Goal: Task Accomplishment & Management: Manage account settings

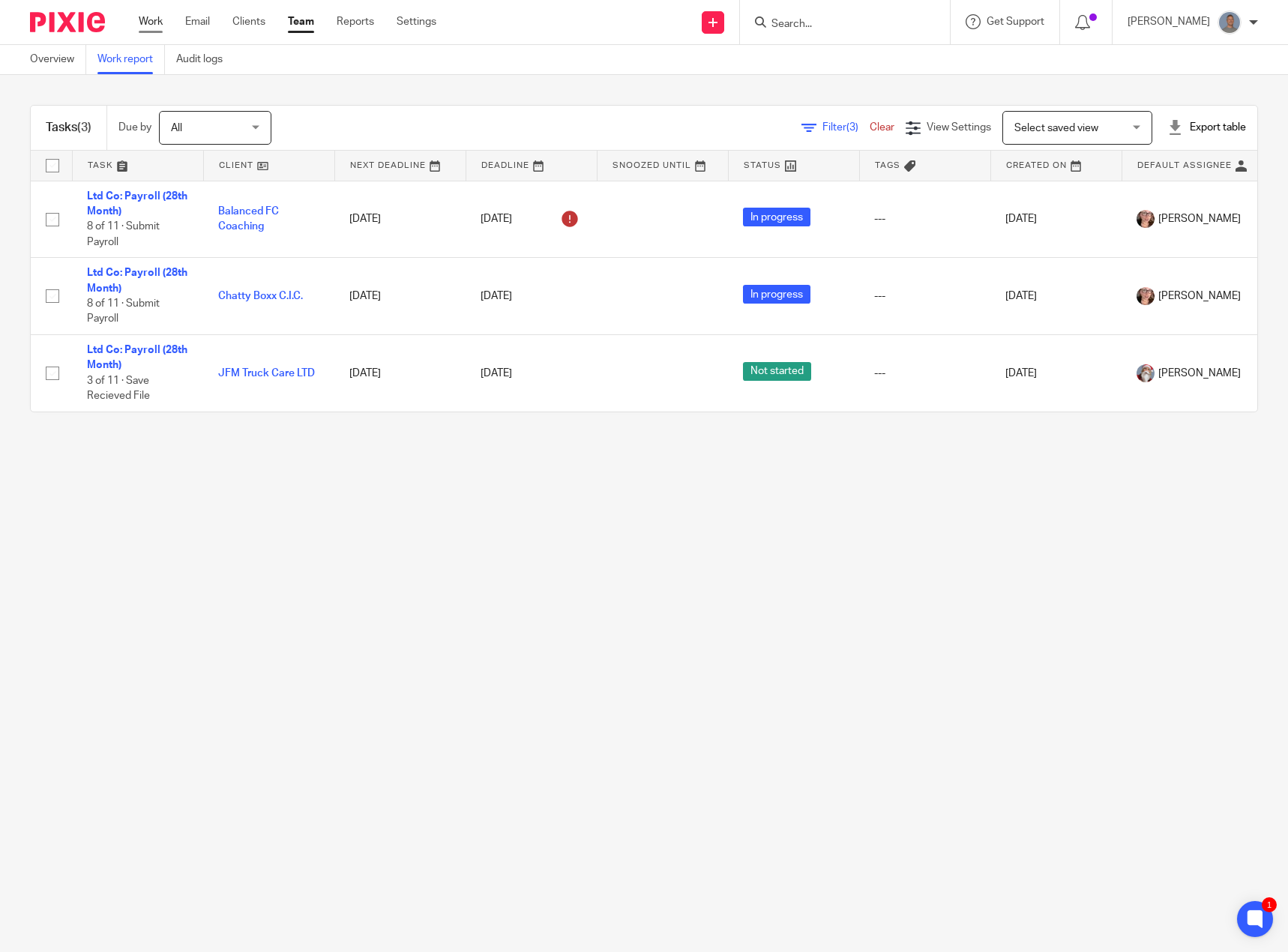
click at [152, 22] on link "Work" at bounding box center [151, 22] width 24 height 15
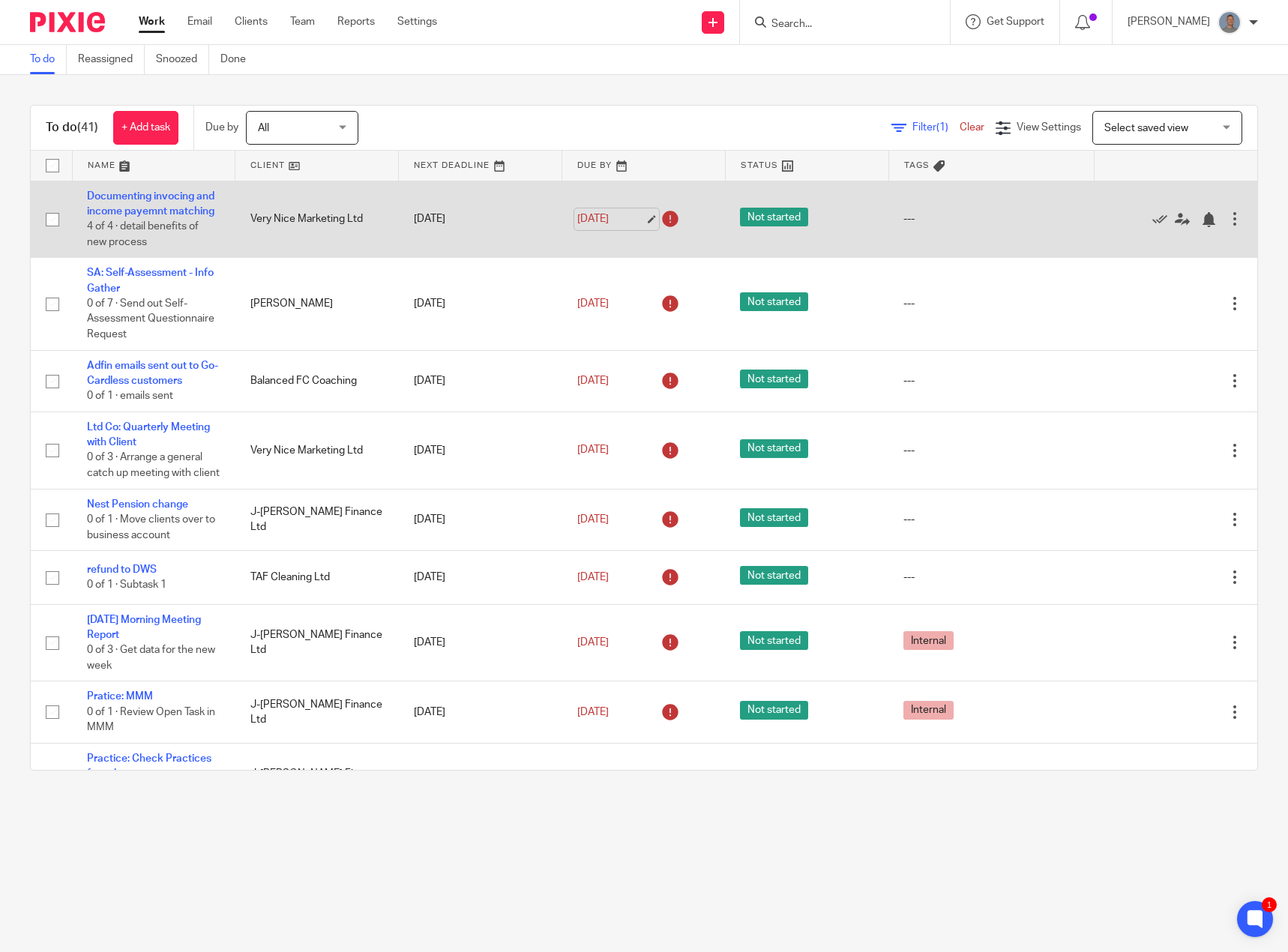
click at [636, 226] on link "28 Jul 2025" at bounding box center [611, 219] width 68 height 16
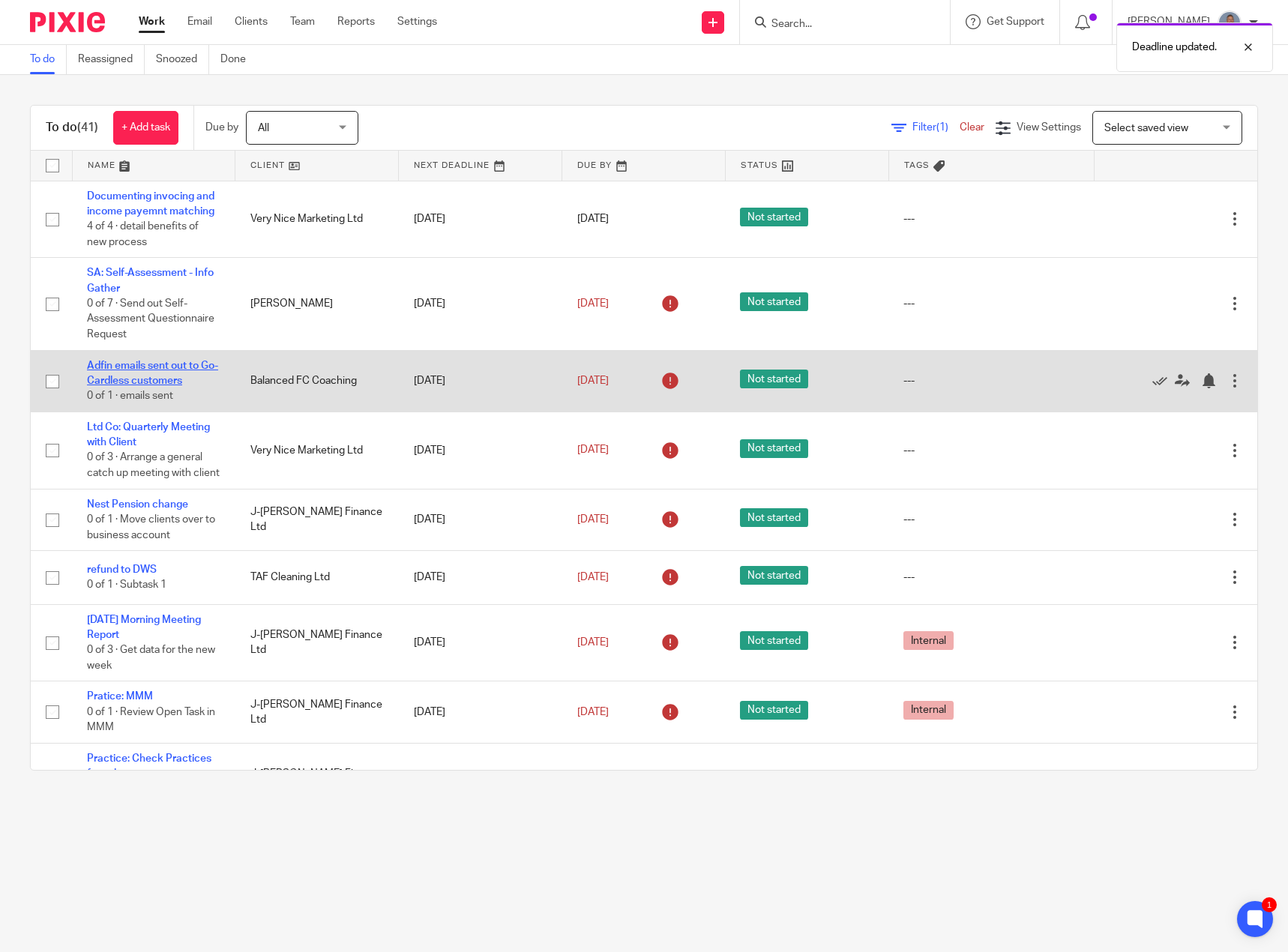
click at [186, 386] on link "Adfin emails sent out to Go-Cardless customers" at bounding box center [152, 374] width 131 height 26
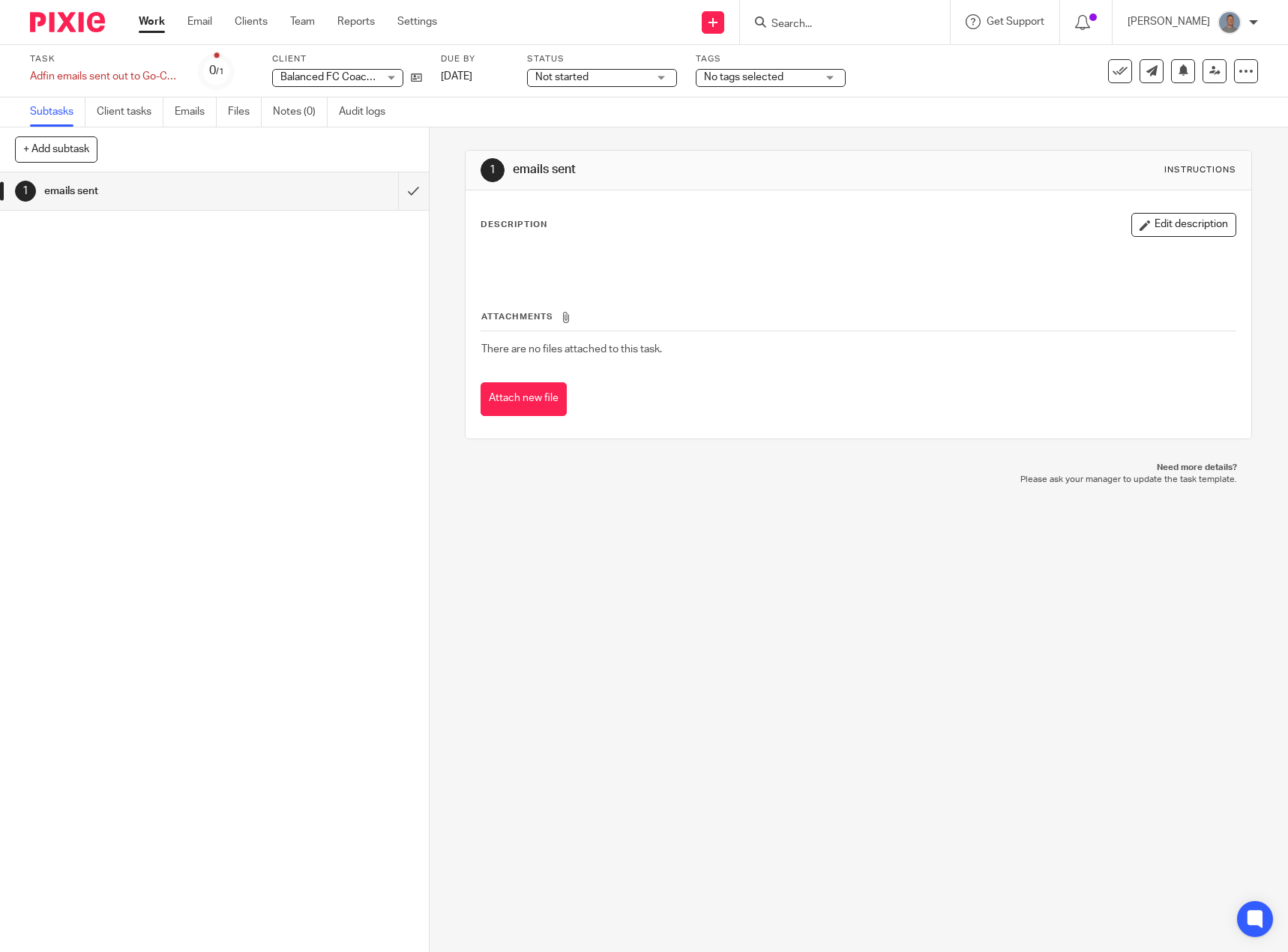
click at [613, 74] on span "Not started" at bounding box center [592, 78] width 113 height 16
click at [587, 126] on span "In progress" at bounding box center [563, 131] width 52 height 10
click at [401, 189] on input "submit" at bounding box center [214, 191] width 429 height 38
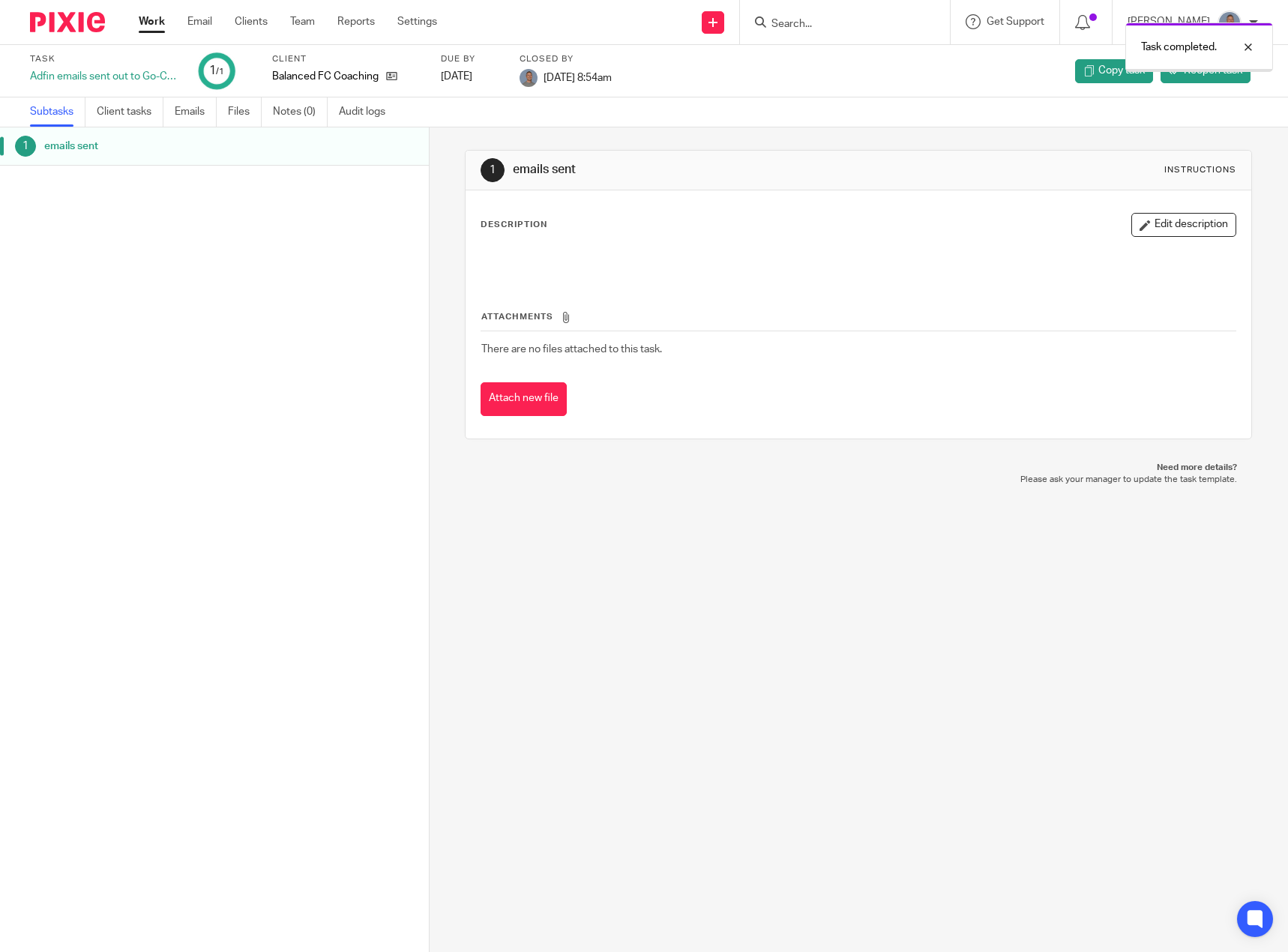
click at [153, 16] on link "Work" at bounding box center [151, 22] width 27 height 15
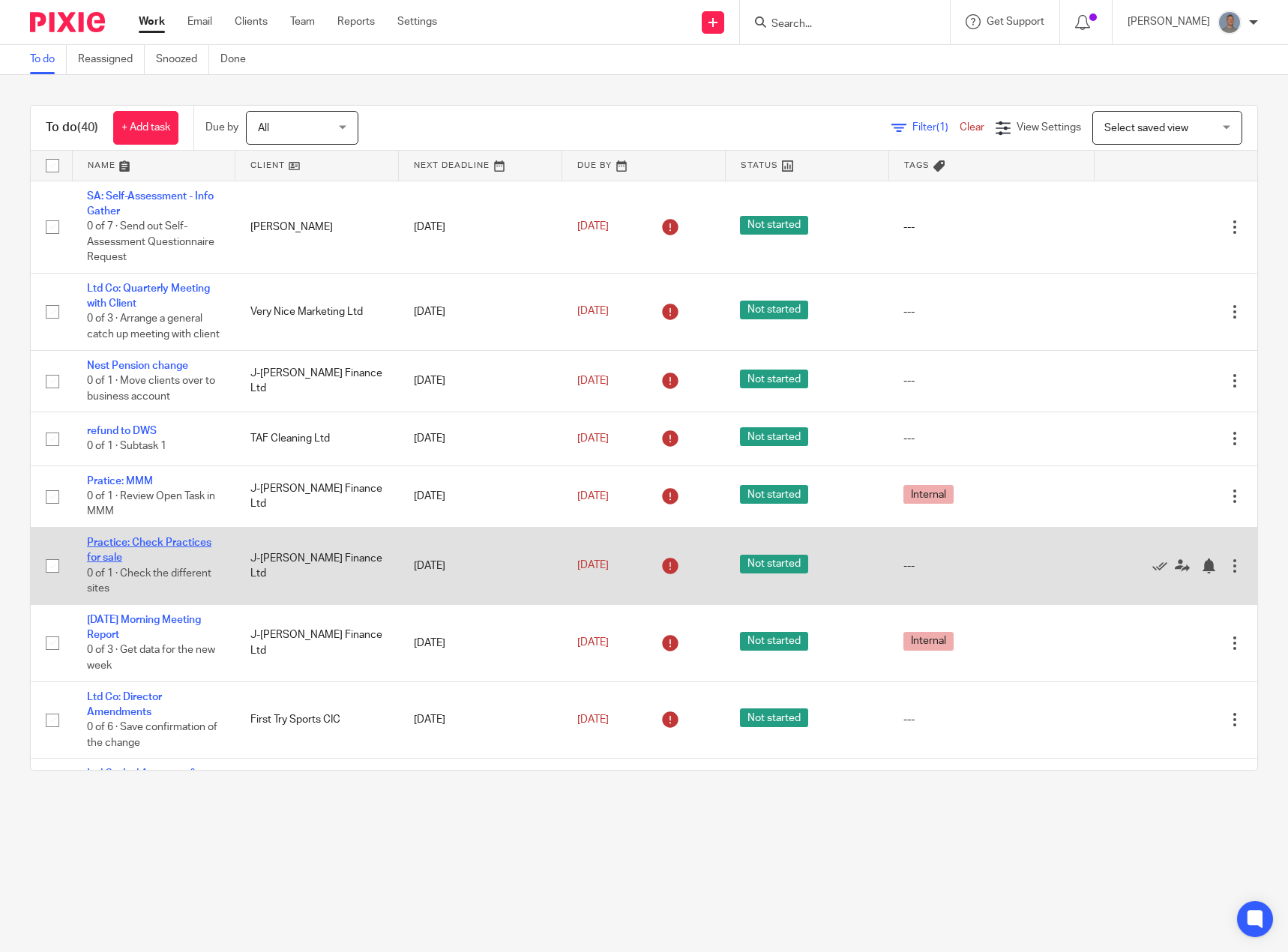
click at [188, 553] on link "Practice: Check Practices for sale" at bounding box center [149, 550] width 124 height 26
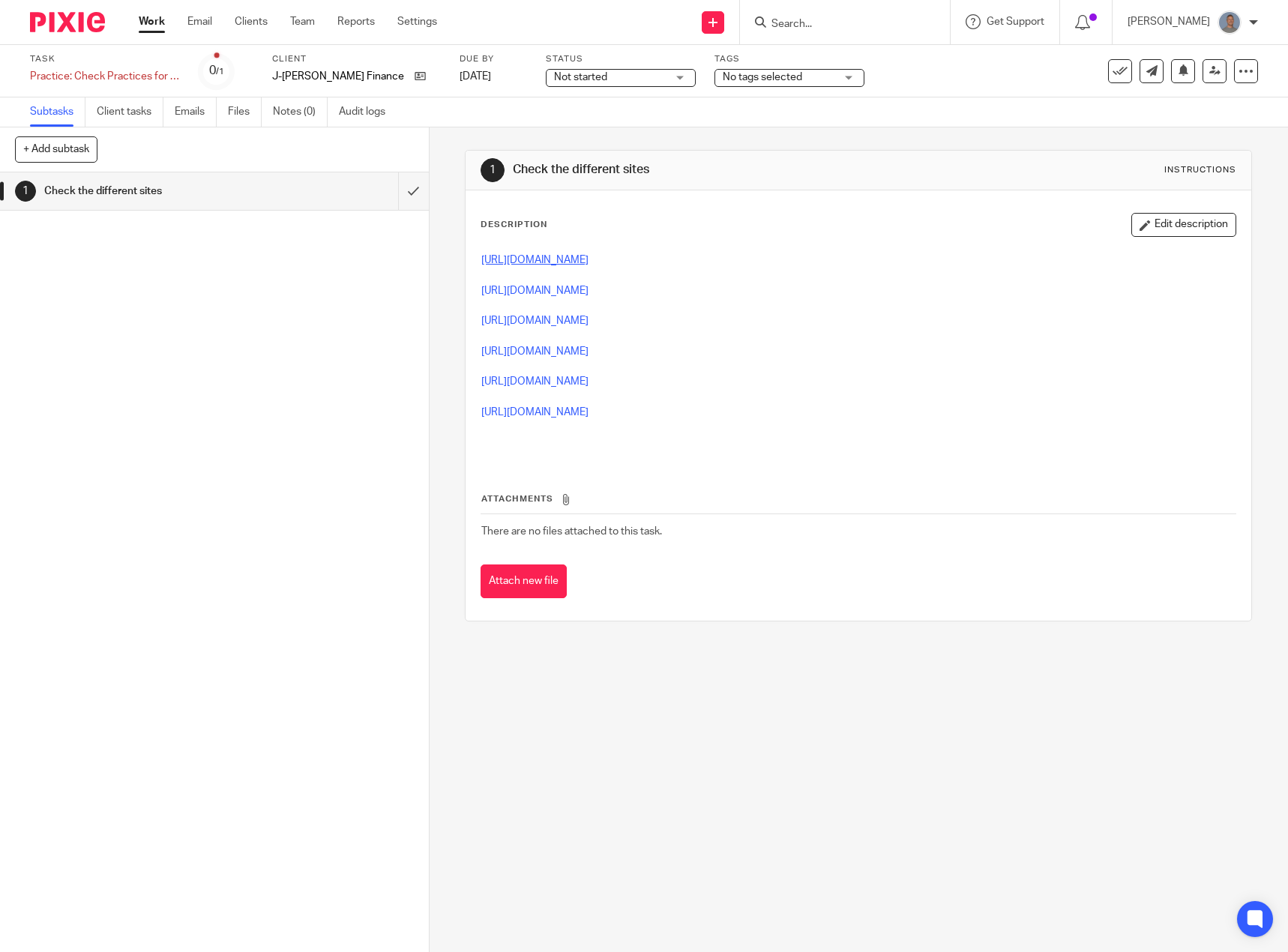
click at [589, 257] on link "https://www.practicesales.co.uk/practices-for-sale" at bounding box center [535, 259] width 107 height 10
click at [585, 288] on link "https://www.retiringaccountant.co.uk/accountancy-practices-for-sale.php" at bounding box center [535, 291] width 107 height 10
click at [565, 317] on link "https://viviansram.co.uk/practices-for-sale/" at bounding box center [535, 321] width 107 height 10
click at [578, 384] on link "https://www.morgancox.co.uk/buy-sell/accountancy-practices-for-sale" at bounding box center [535, 381] width 107 height 10
click at [589, 416] on link "https://accountantsforsale.co.uk/practices-for-sale-now/" at bounding box center [535, 412] width 107 height 10
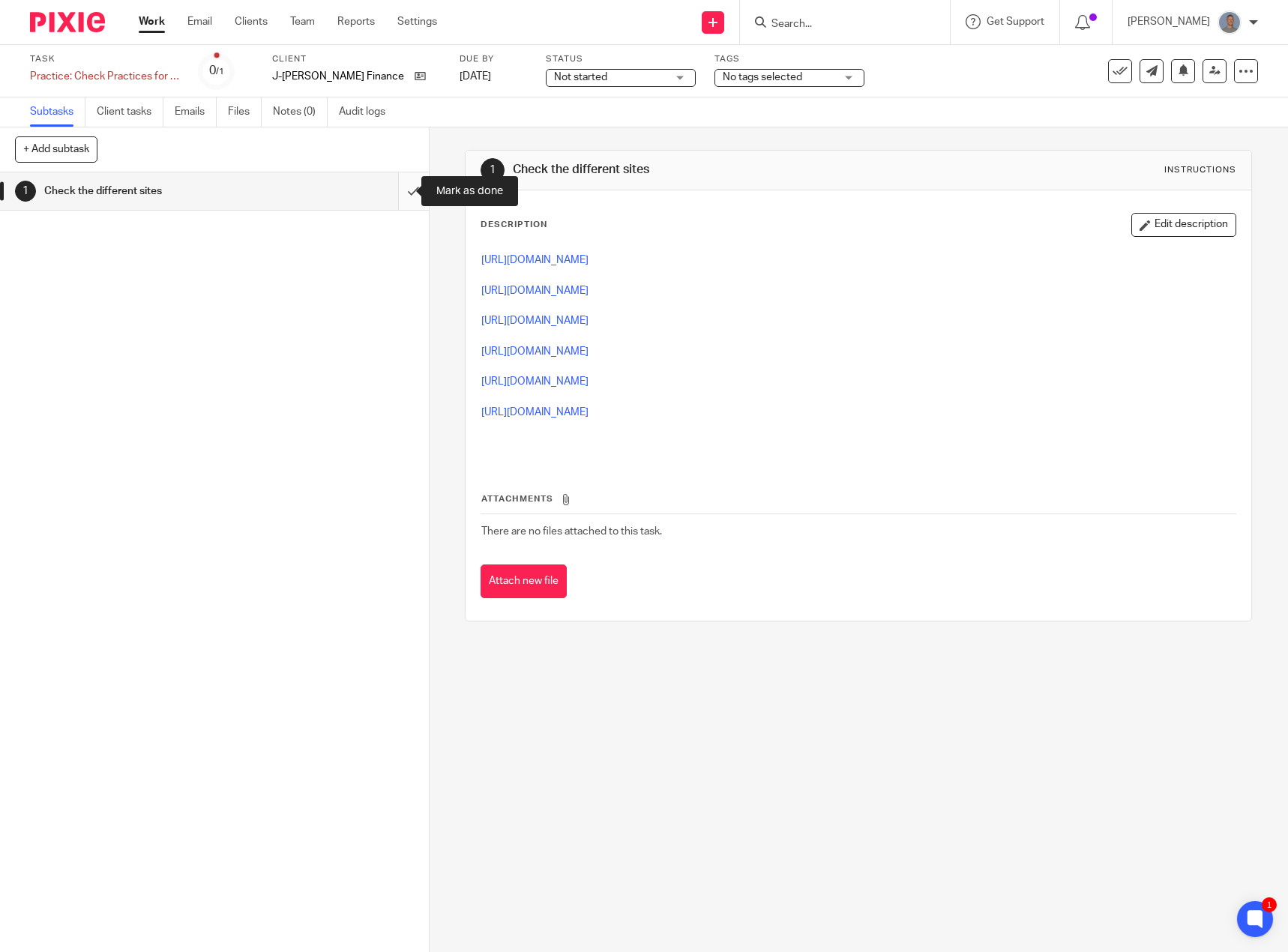
click at [399, 196] on input "submit" at bounding box center [214, 191] width 429 height 38
click at [156, 26] on link "Work" at bounding box center [151, 22] width 27 height 15
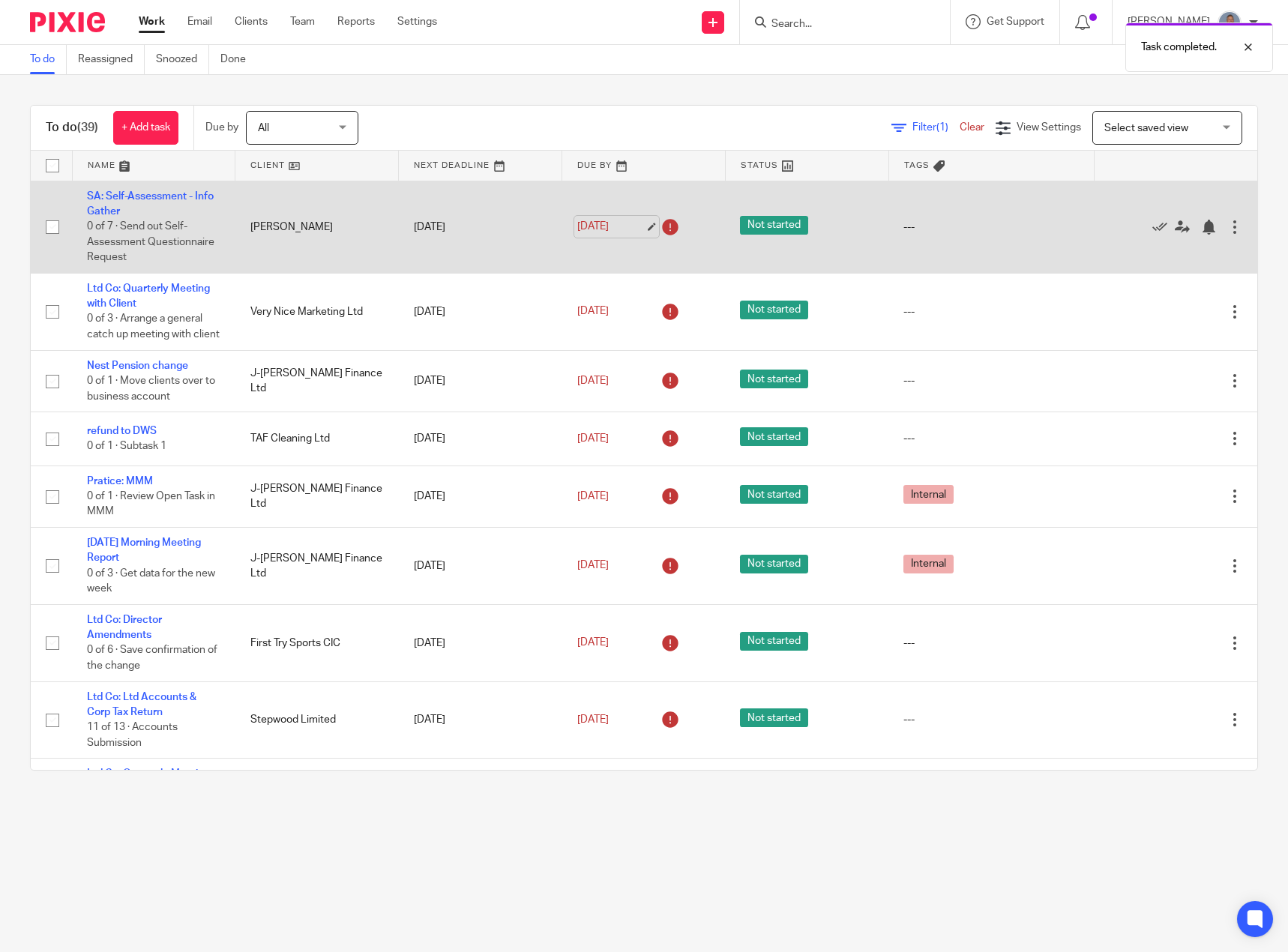
click at [632, 230] on link "28 Jul 2025" at bounding box center [611, 227] width 68 height 16
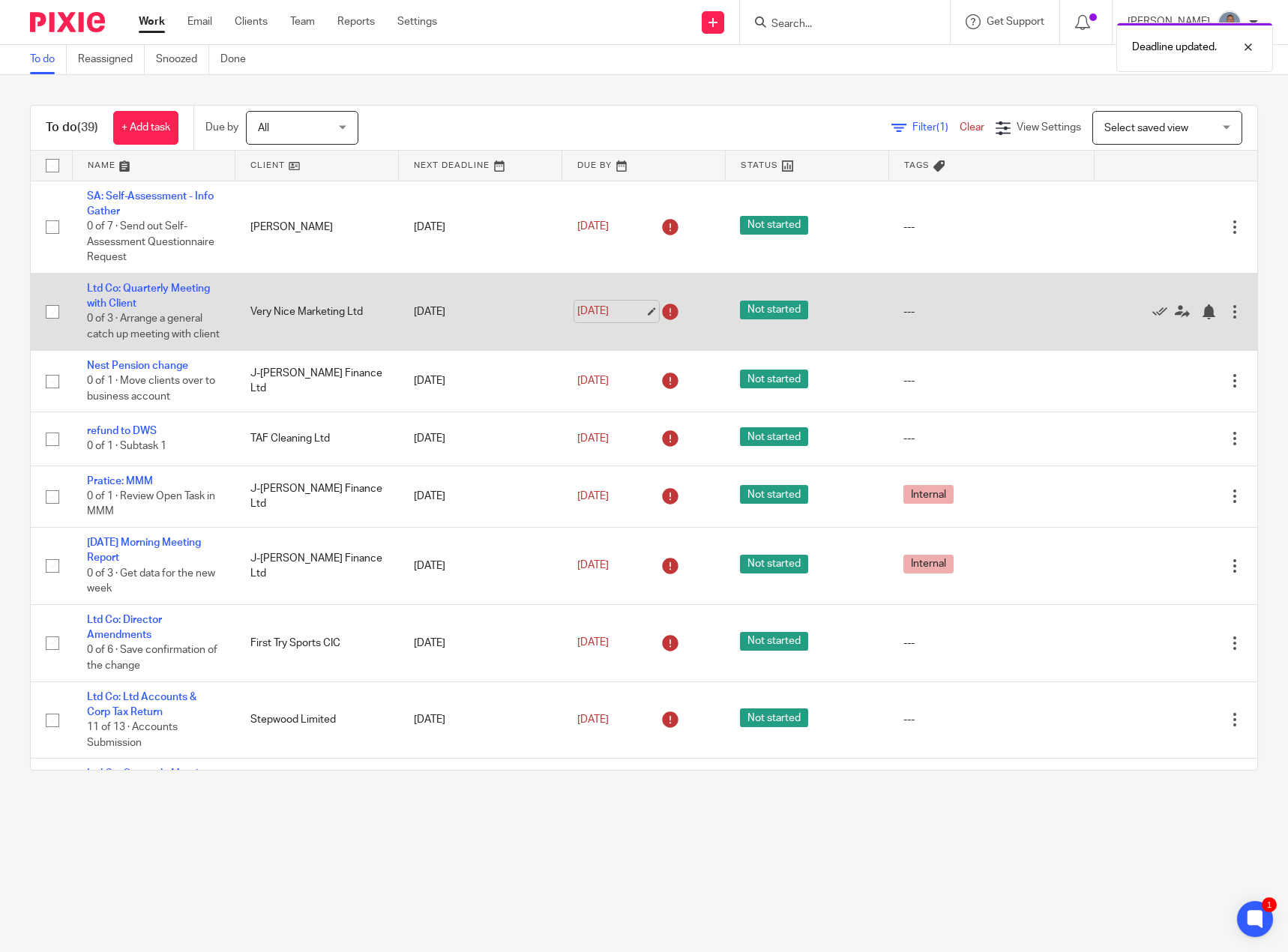
click at [635, 319] on link "[DATE]" at bounding box center [611, 312] width 68 height 16
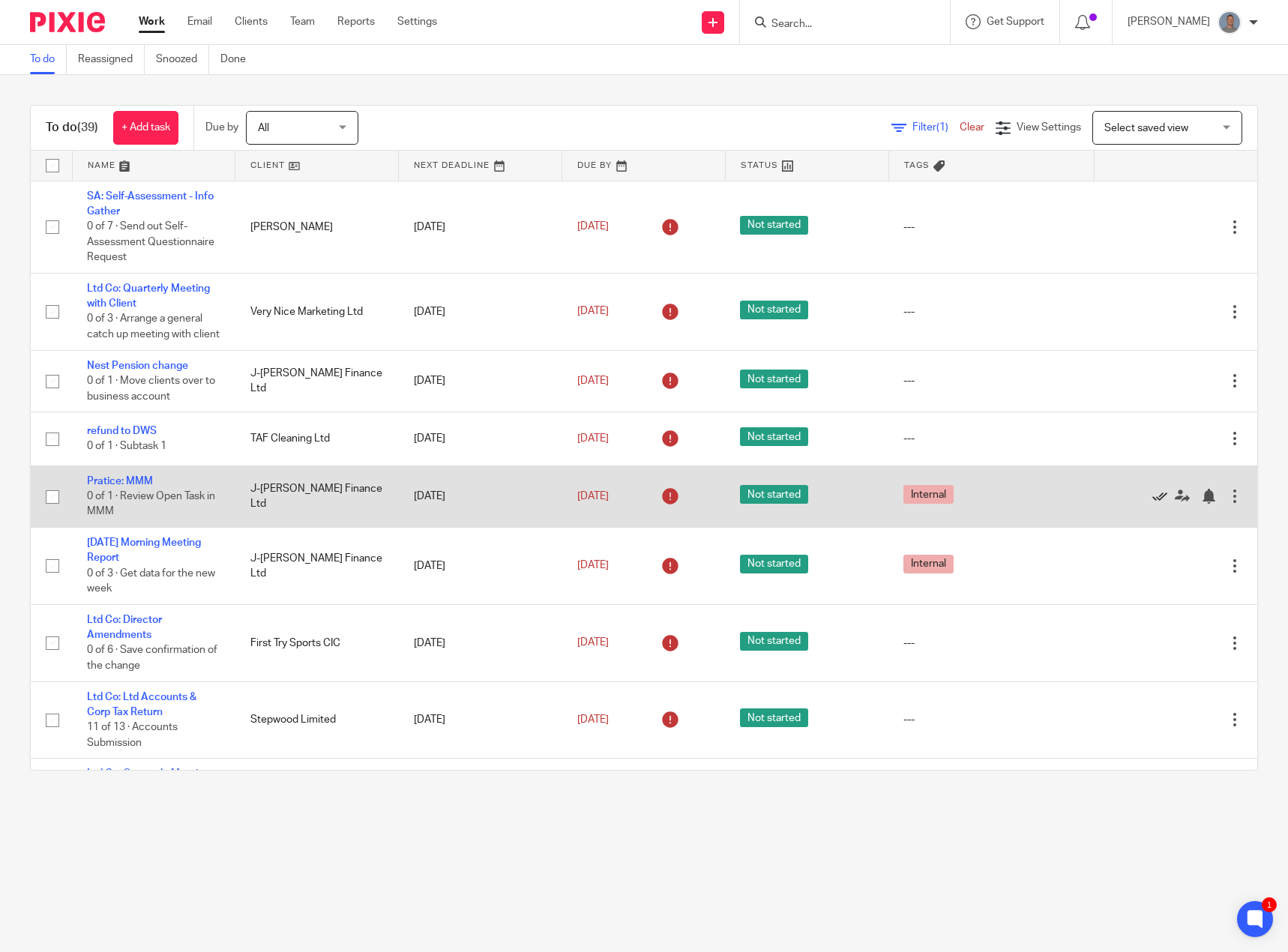
click at [1152, 503] on icon at bounding box center [1159, 496] width 15 height 15
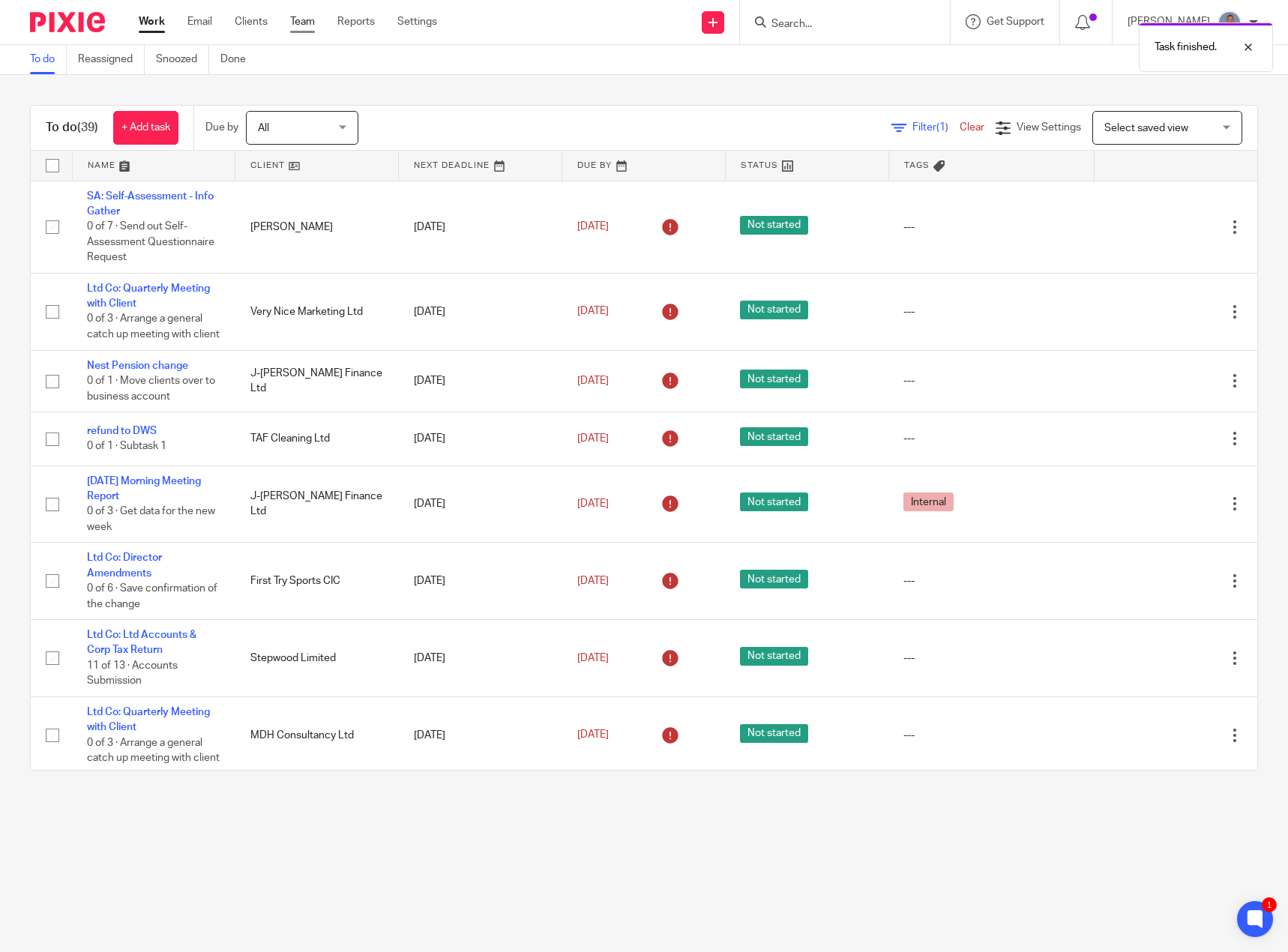
click at [304, 25] on link "Team" at bounding box center [302, 22] width 25 height 15
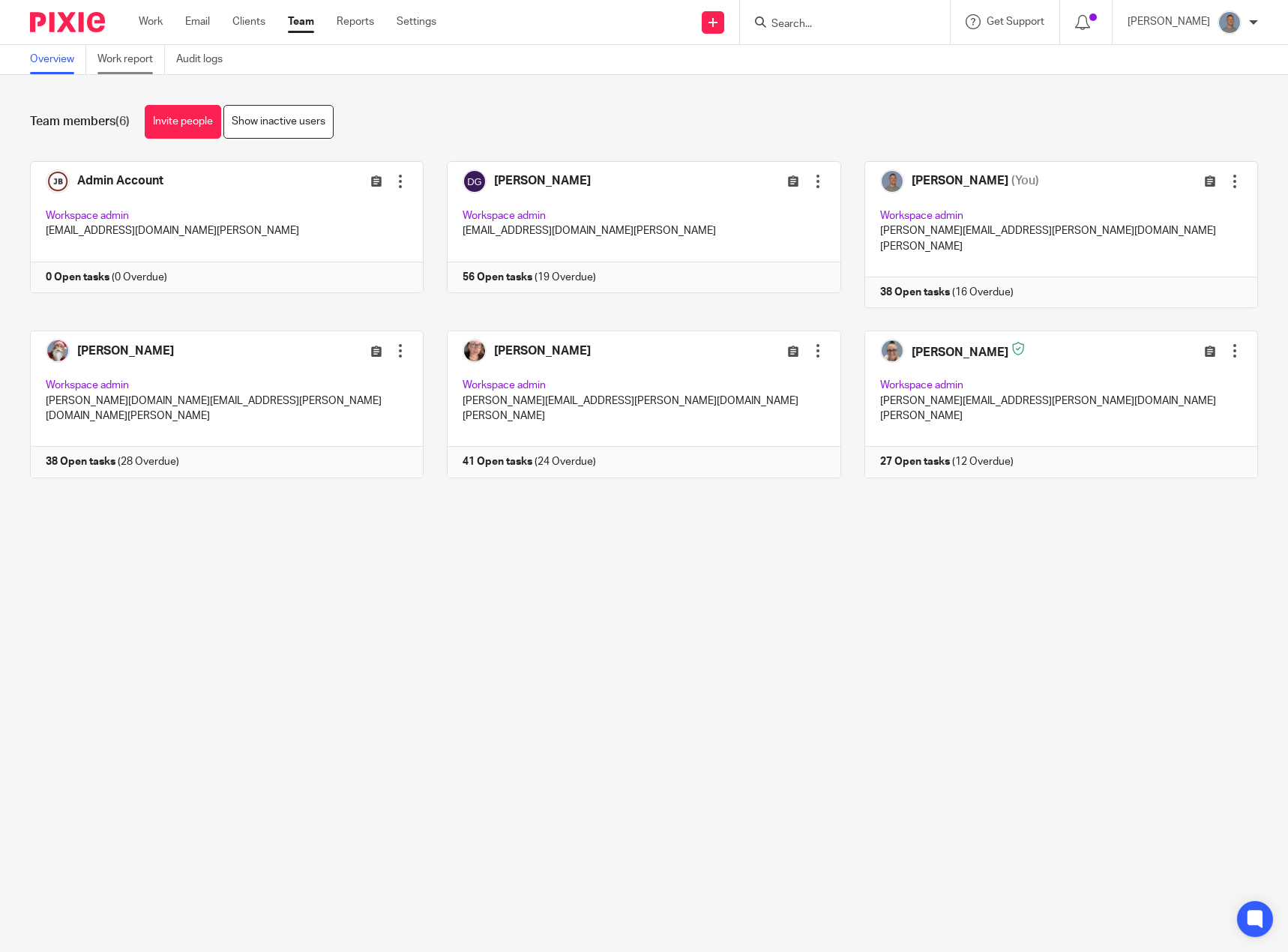
click at [139, 64] on link "Work report" at bounding box center [131, 60] width 68 height 29
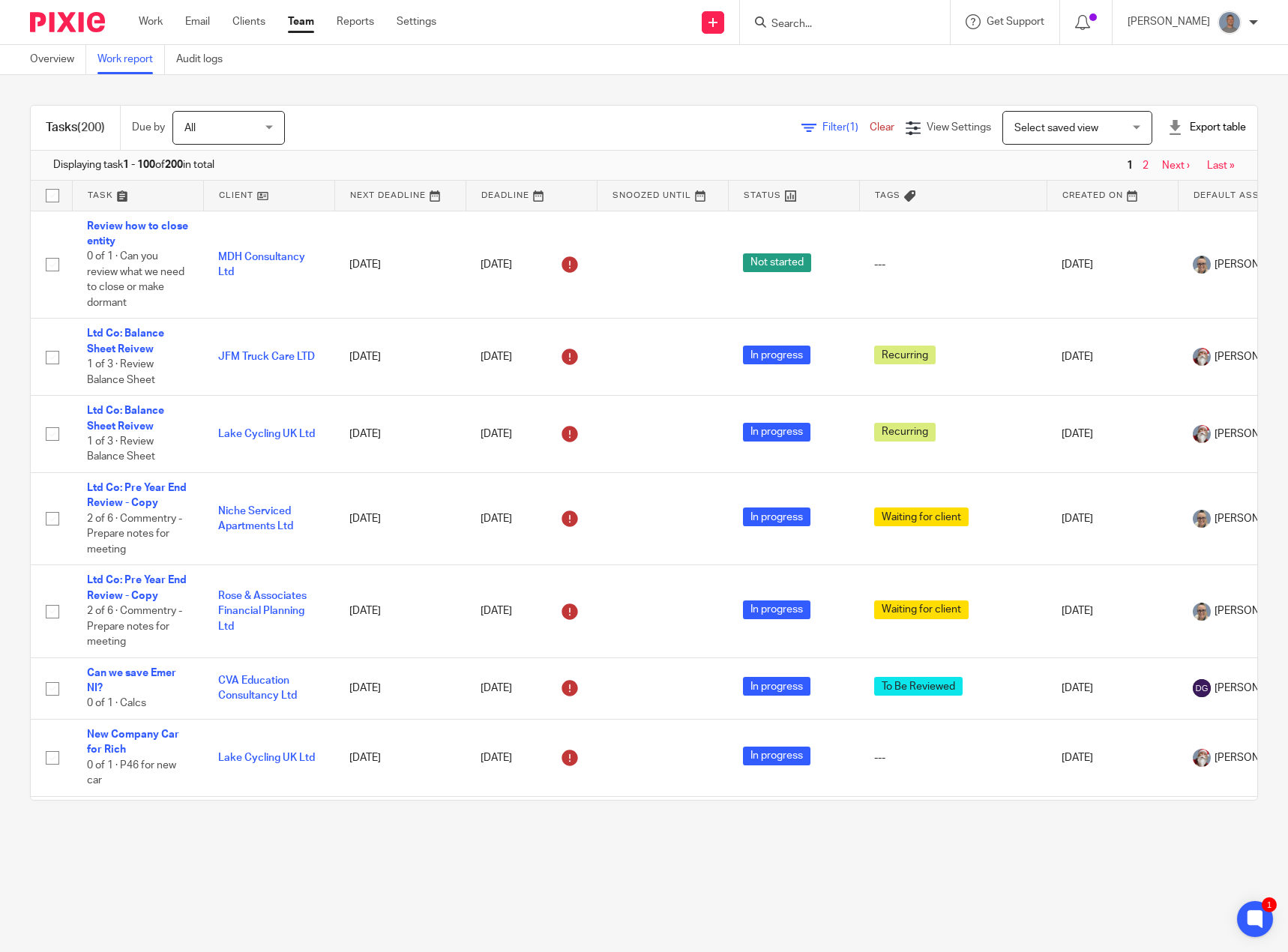
click at [1198, 128] on div "Export table" at bounding box center [1207, 127] width 79 height 15
click at [1162, 156] on link "CSV format" at bounding box center [1153, 161] width 55 height 10
drag, startPoint x: 133, startPoint y: 18, endPoint x: 157, endPoint y: 24, distance: 24.7
click at [134, 19] on div "Work Email Clients Team Reports Settings Work Email Clients Team Reports Settin…" at bounding box center [292, 22] width 335 height 44
click at [157, 24] on link "Work" at bounding box center [151, 22] width 24 height 15
